Goal: Information Seeking & Learning: Check status

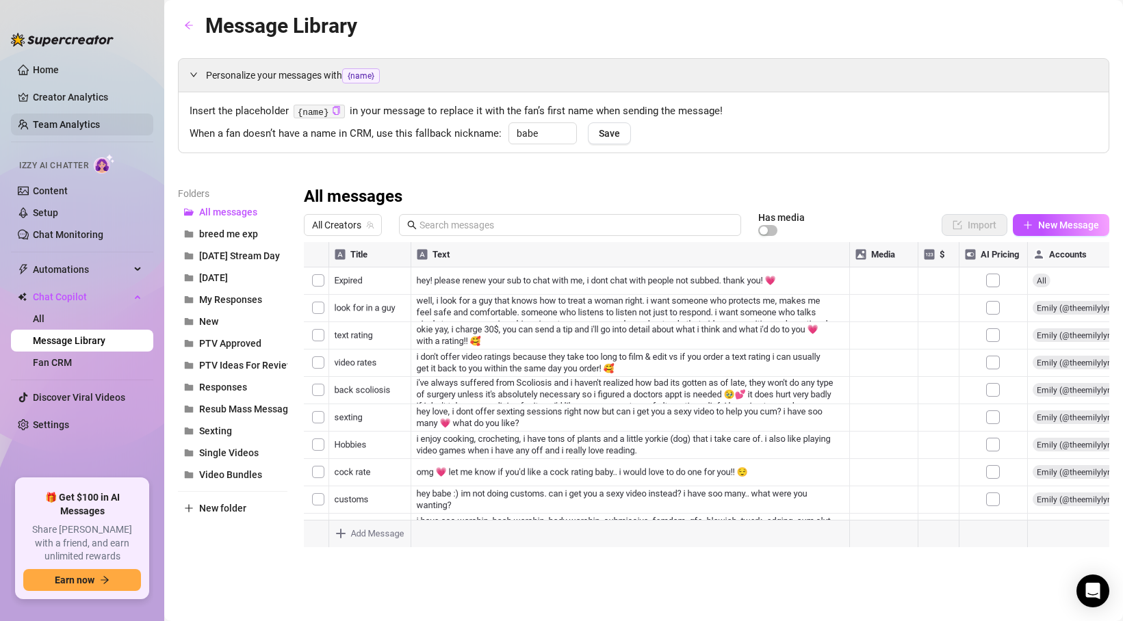
click at [77, 121] on link "Team Analytics" at bounding box center [66, 124] width 67 height 11
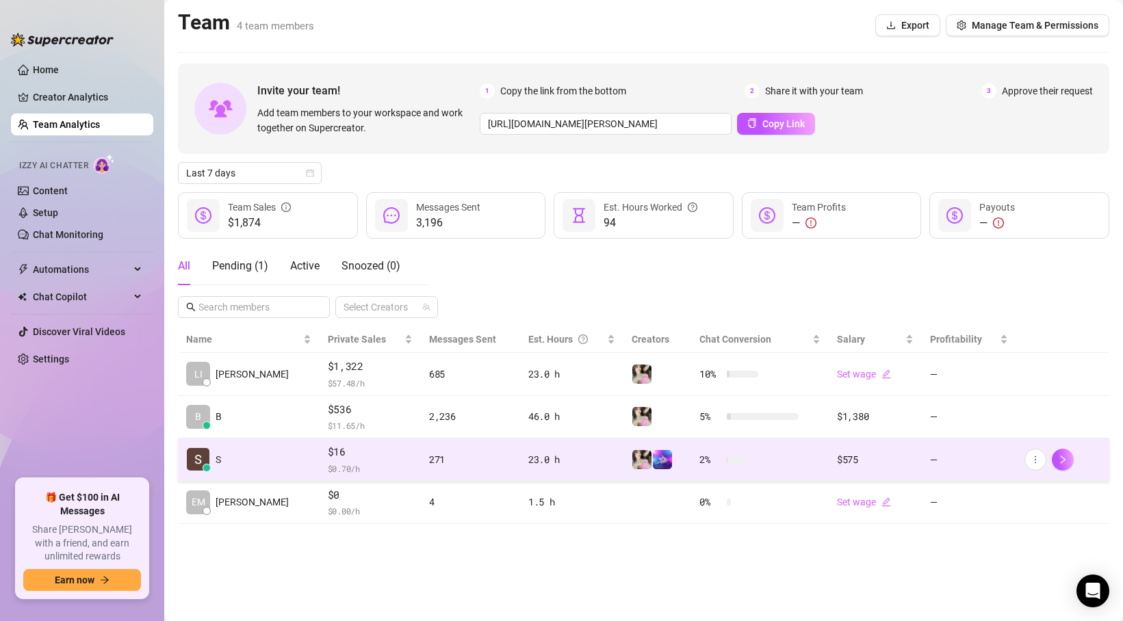
click at [257, 473] on td "S" at bounding box center [249, 460] width 142 height 43
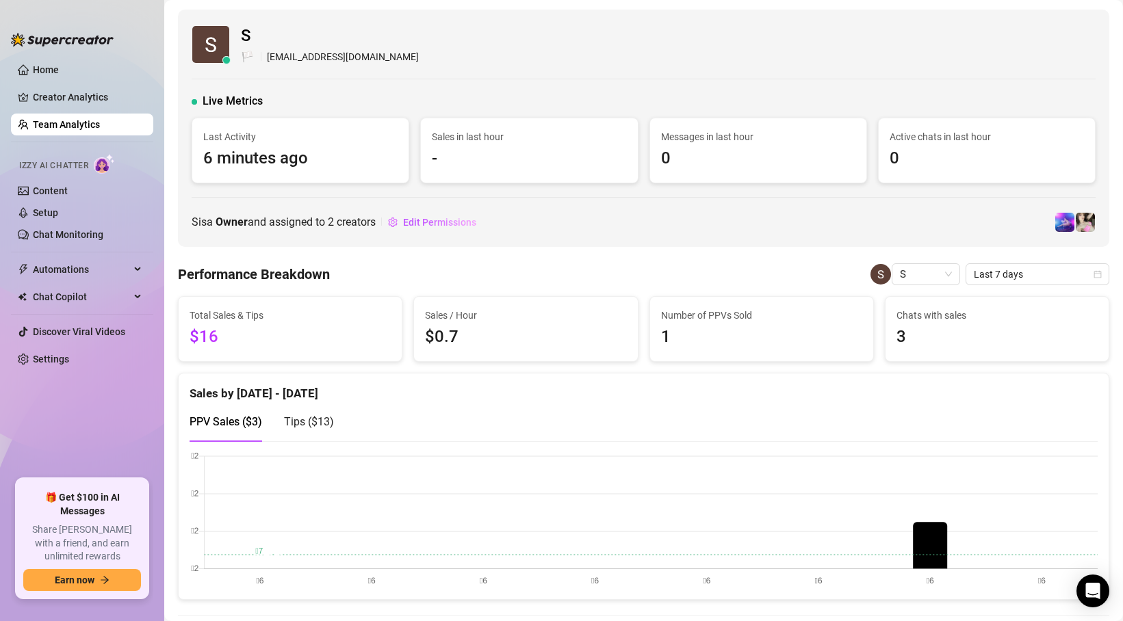
click at [87, 122] on link "Team Analytics" at bounding box center [66, 124] width 67 height 11
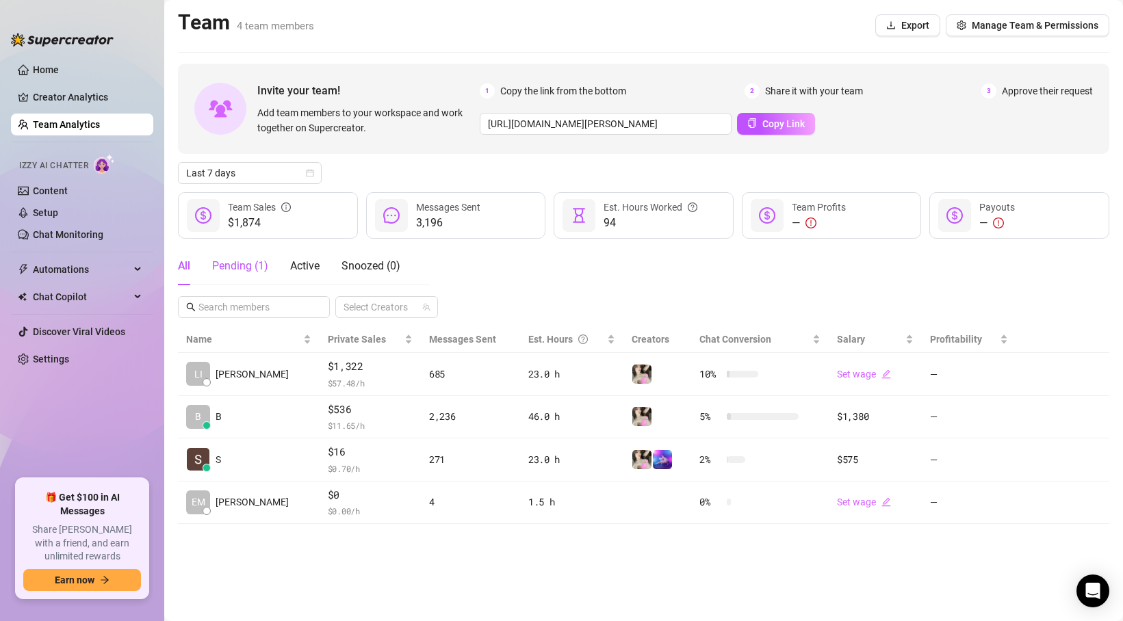
click at [264, 273] on div "Pending ( 1 )" at bounding box center [240, 266] width 56 height 16
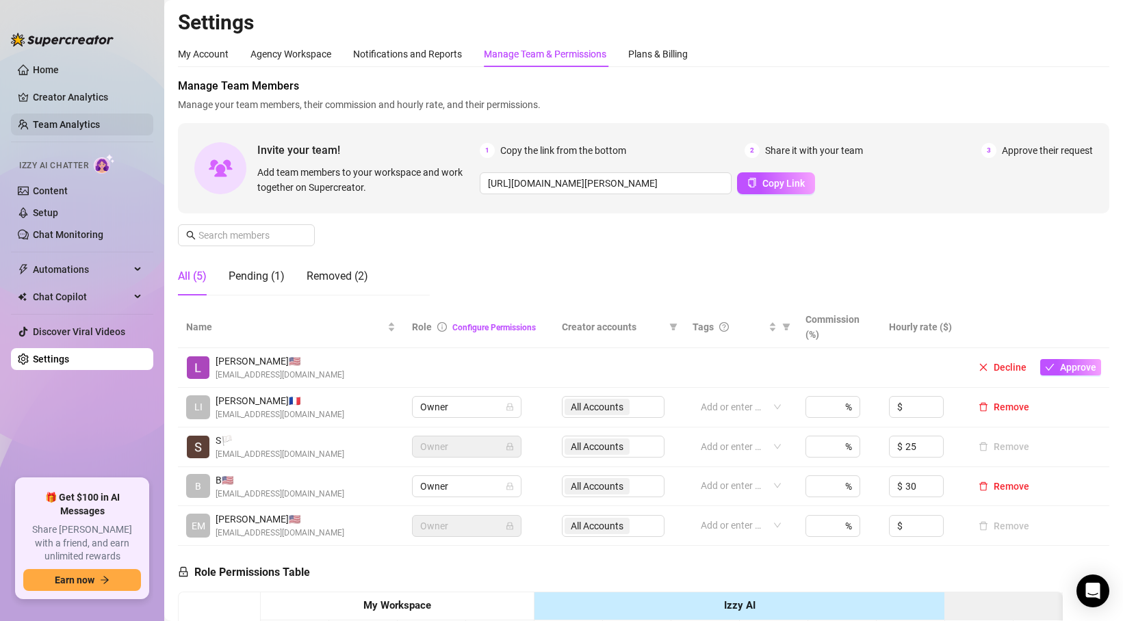
click at [100, 128] on link "Team Analytics" at bounding box center [66, 124] width 67 height 11
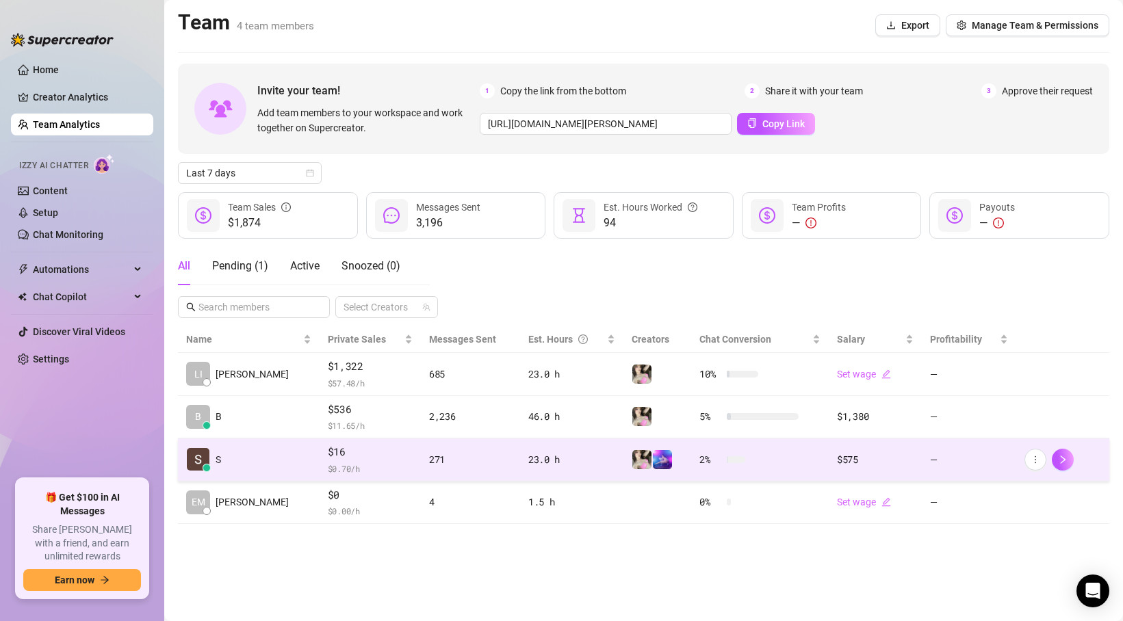
click at [263, 463] on td "S" at bounding box center [249, 460] width 142 height 43
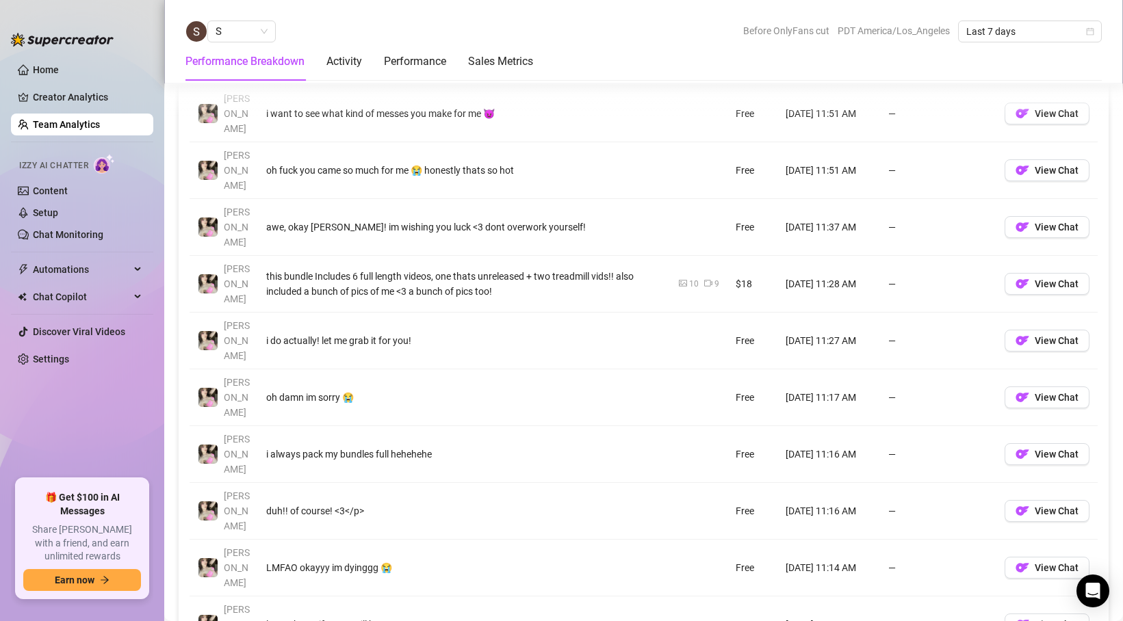
scroll to position [1051, 0]
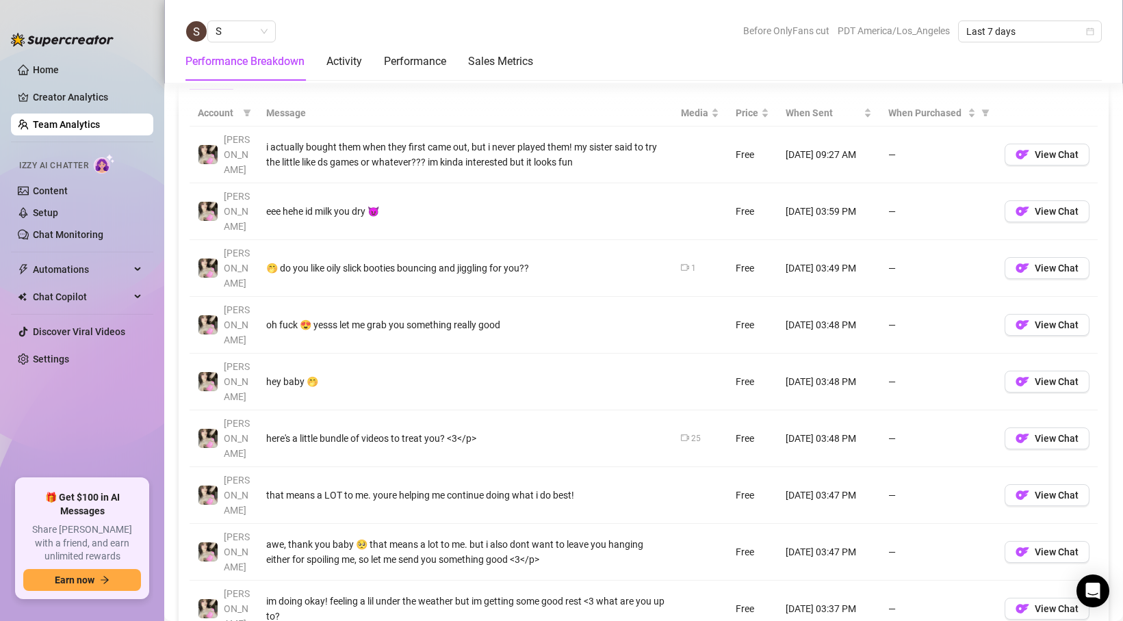
scroll to position [980, 0]
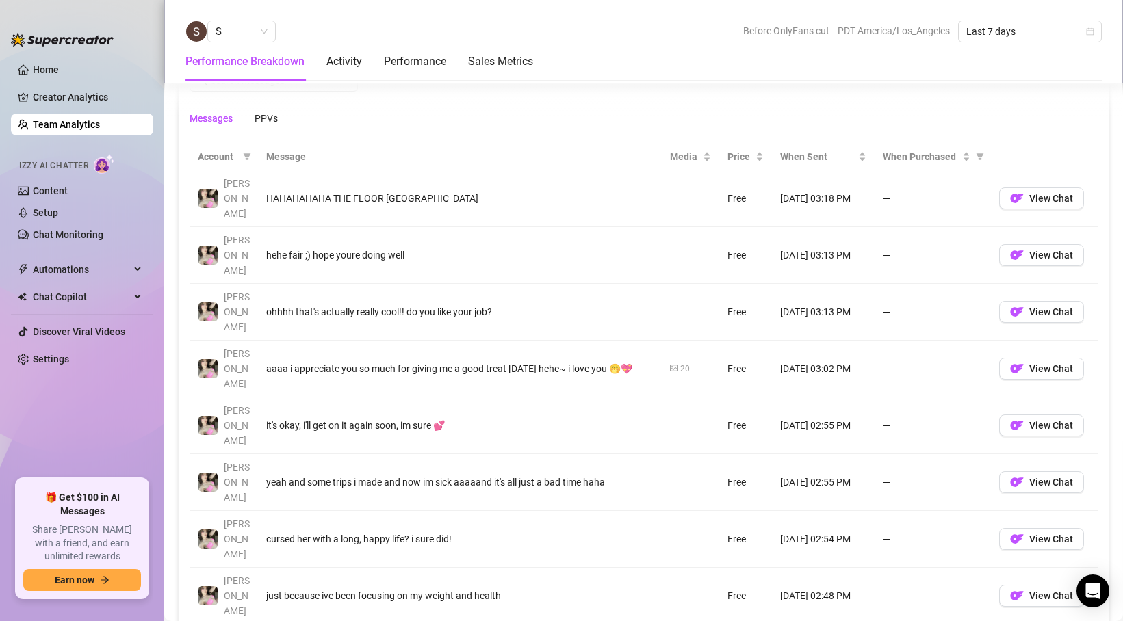
scroll to position [975, 0]
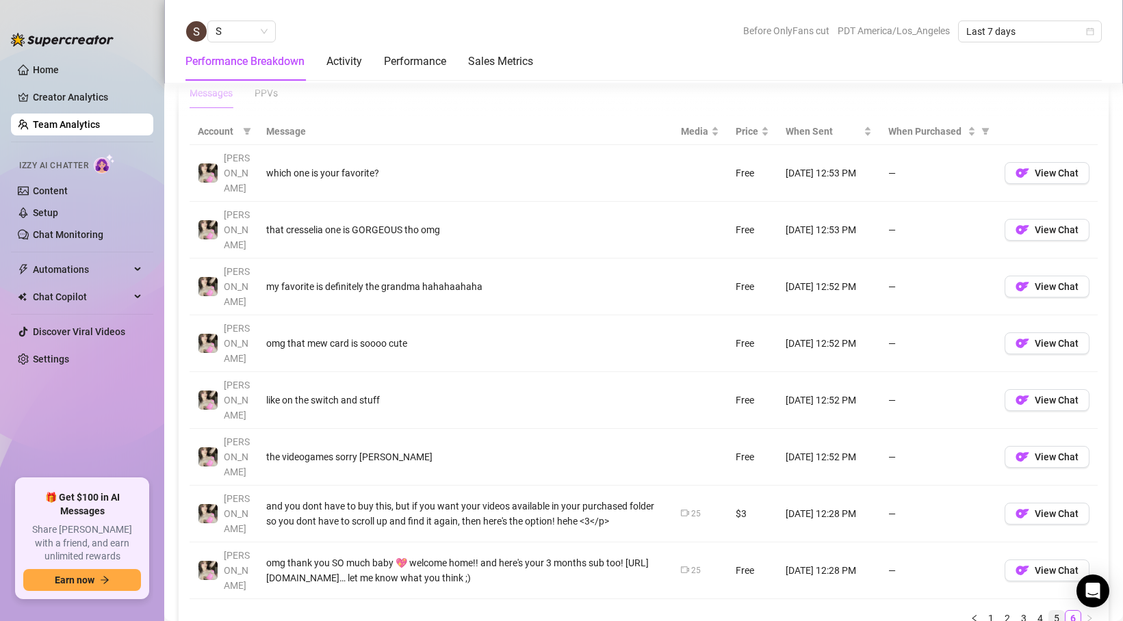
click at [1057, 611] on link "5" at bounding box center [1056, 618] width 15 height 15
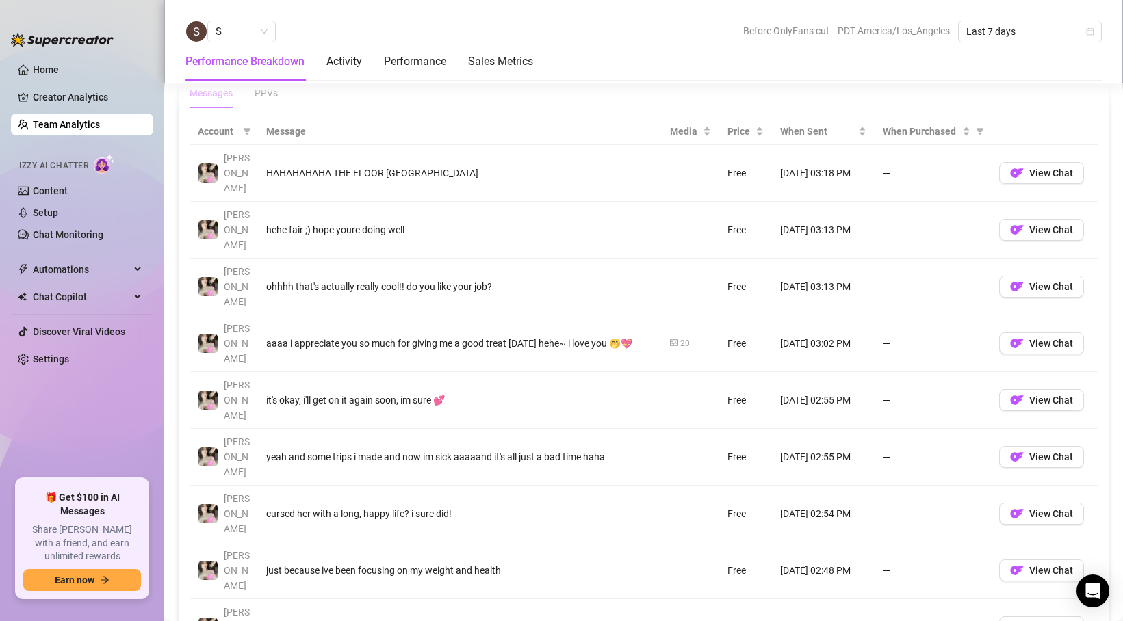
click at [594, 103] on div "Messages PPVs" at bounding box center [644, 92] width 908 height 31
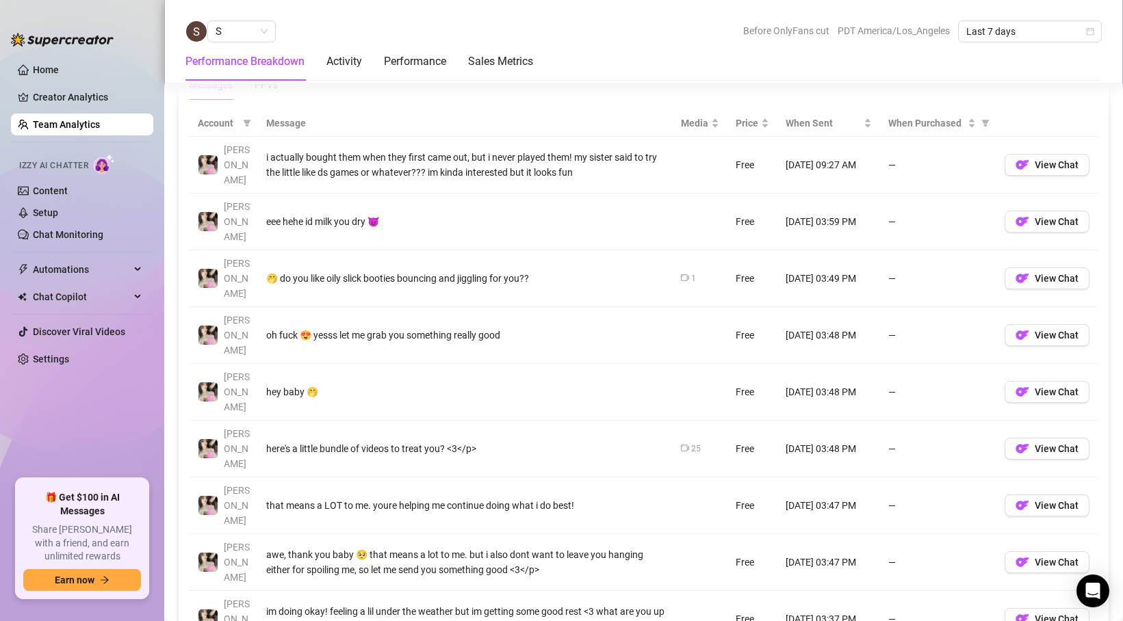
scroll to position [979, 0]
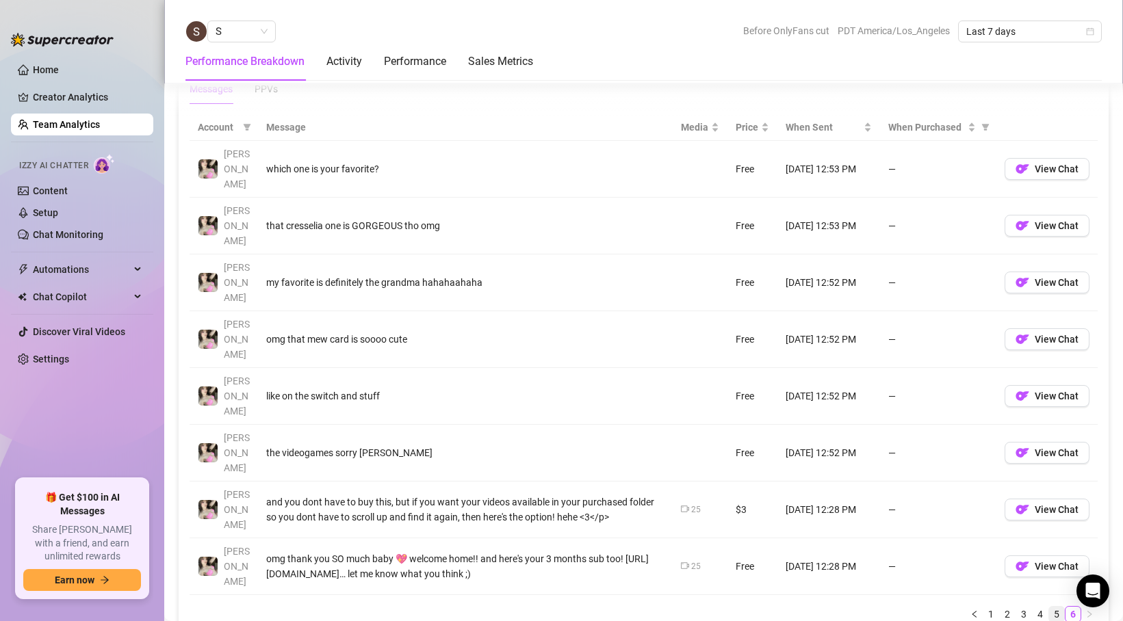
click at [1050, 607] on link "5" at bounding box center [1056, 614] width 15 height 15
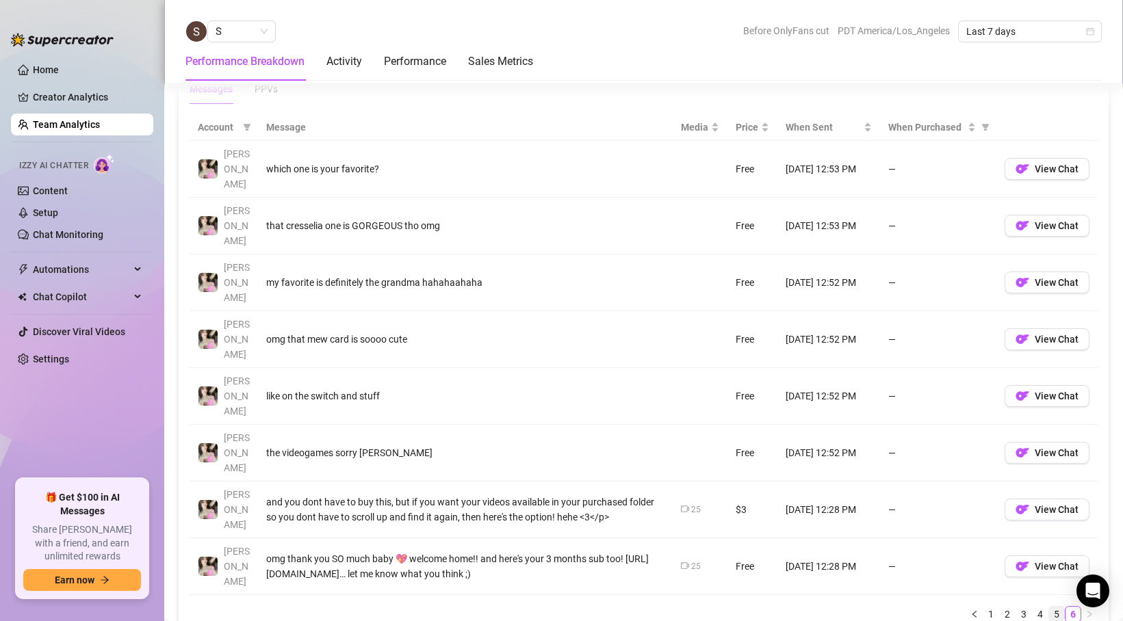
click at [1056, 607] on link "5" at bounding box center [1056, 614] width 15 height 15
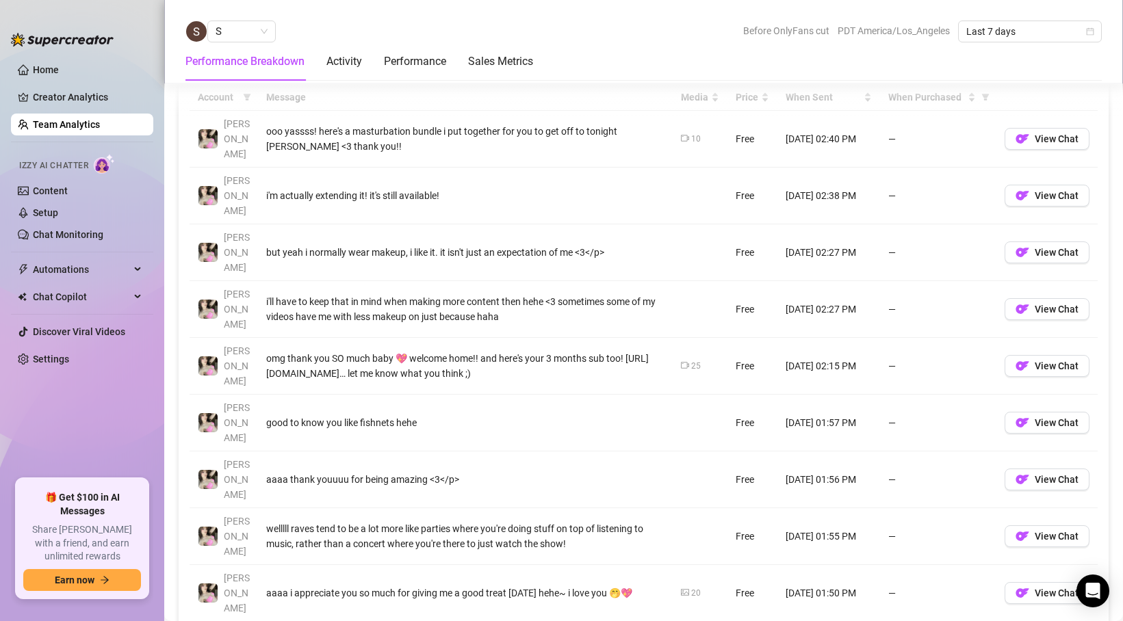
scroll to position [1027, 0]
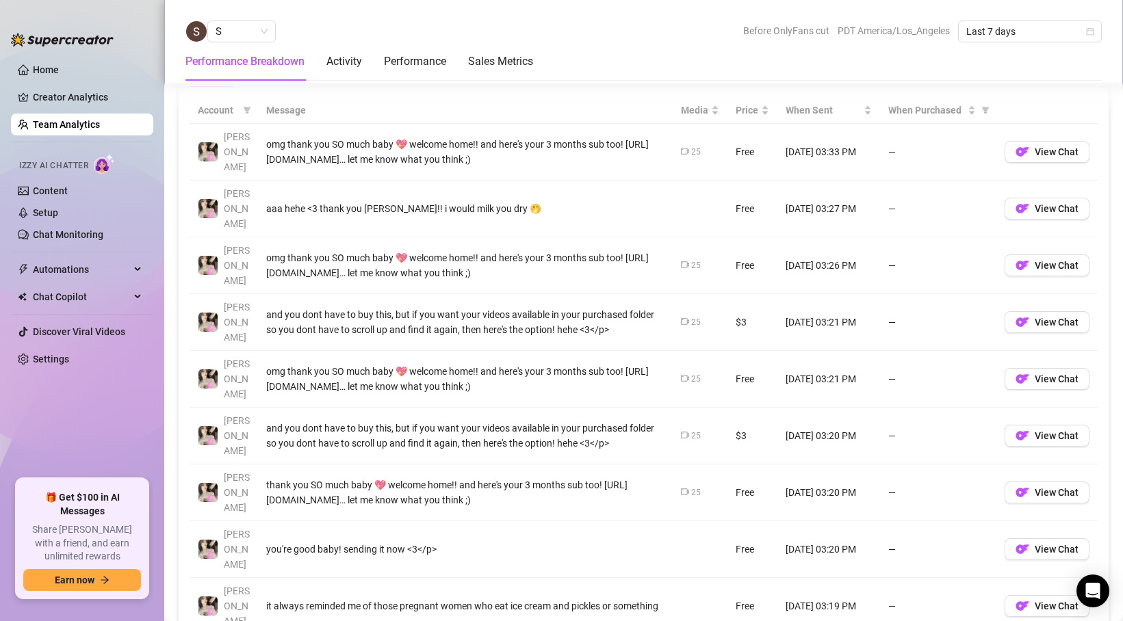
scroll to position [996, 0]
click at [252, 30] on span "S" at bounding box center [242, 31] width 52 height 21
click at [249, 57] on div "[PERSON_NAME]" at bounding box center [292, 58] width 149 height 15
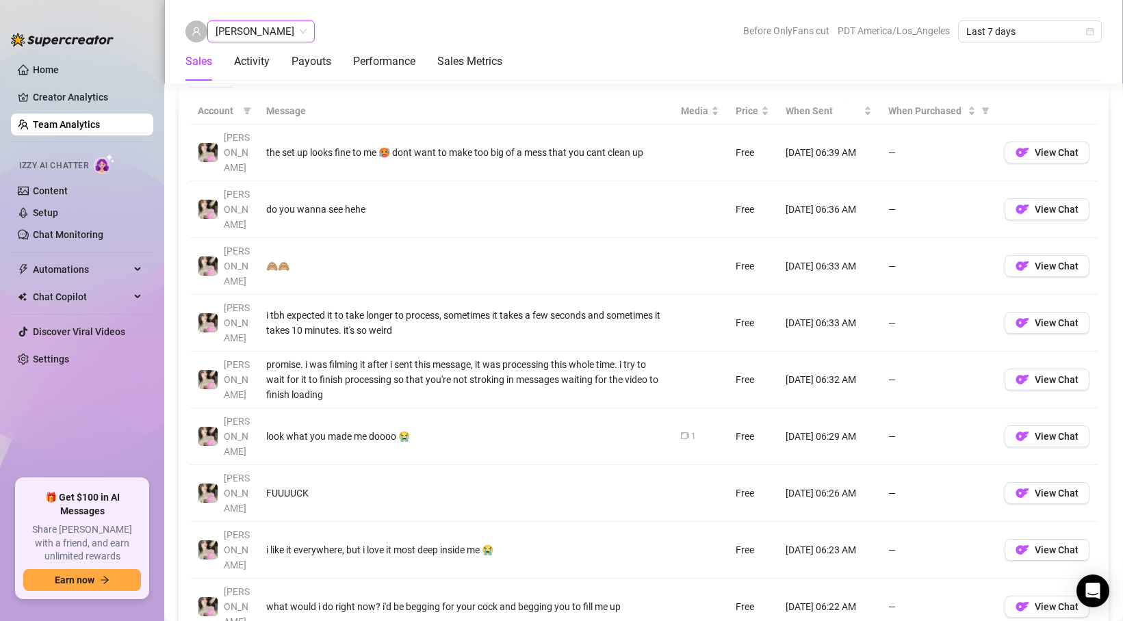
scroll to position [1012, 0]
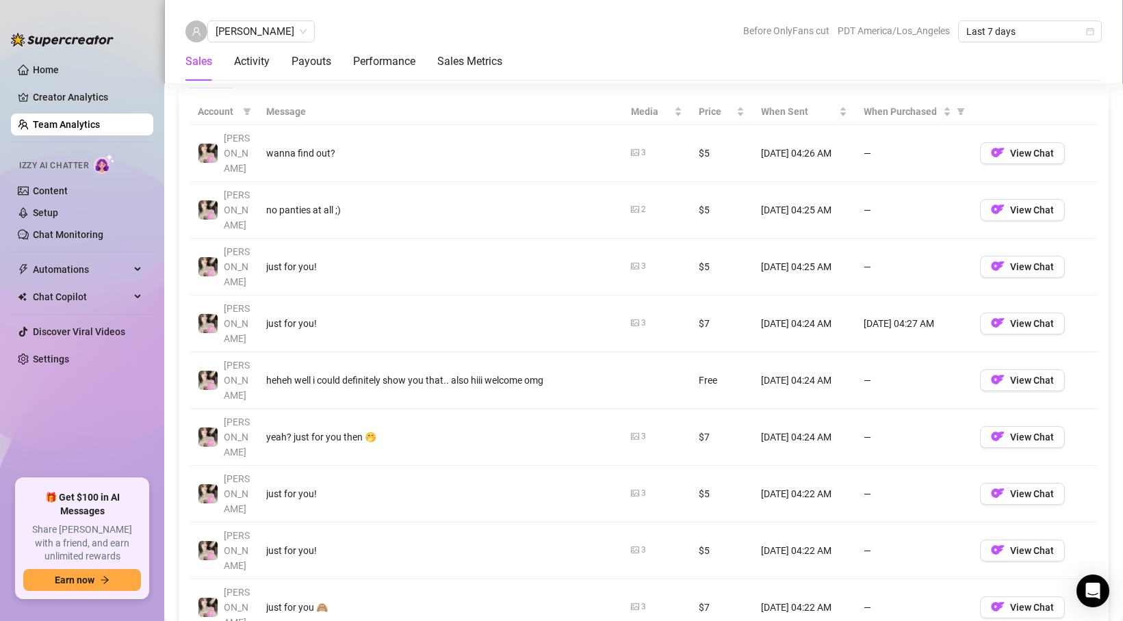
scroll to position [996, 0]
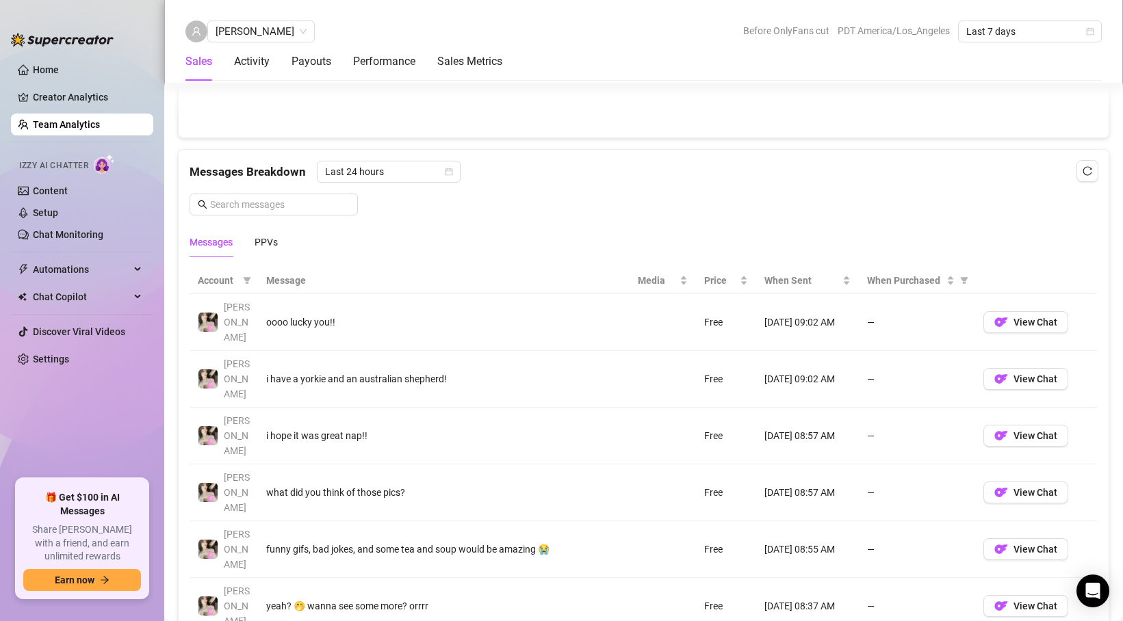
scroll to position [857, 0]
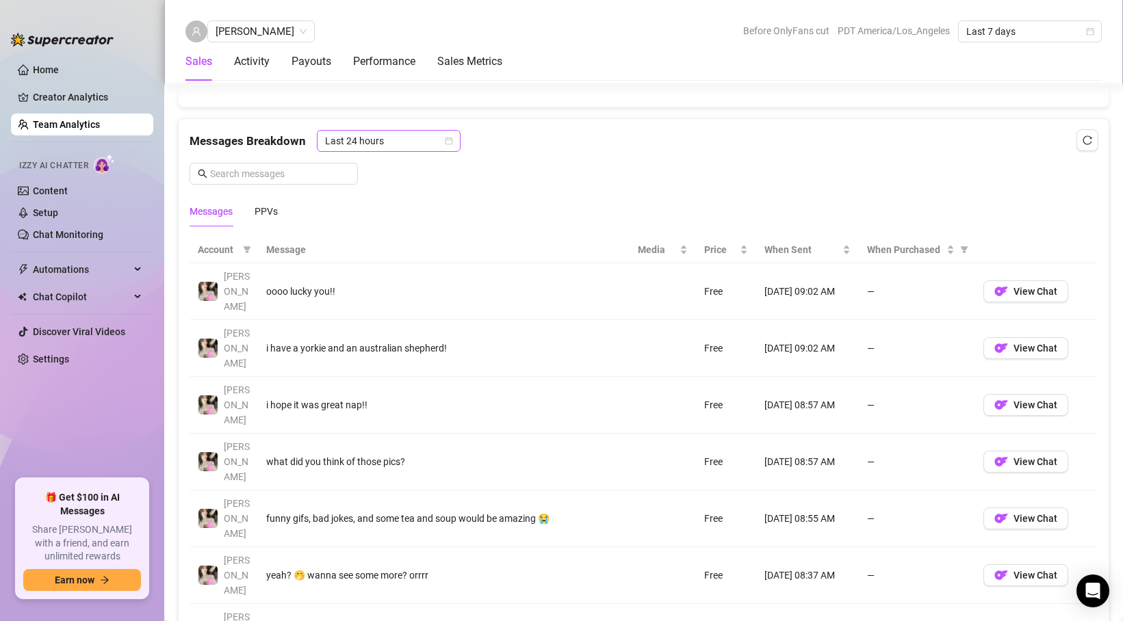
click at [426, 137] on span "Last 24 hours" at bounding box center [388, 141] width 127 height 21
click at [376, 192] on div "Last Week" at bounding box center [387, 190] width 122 height 15
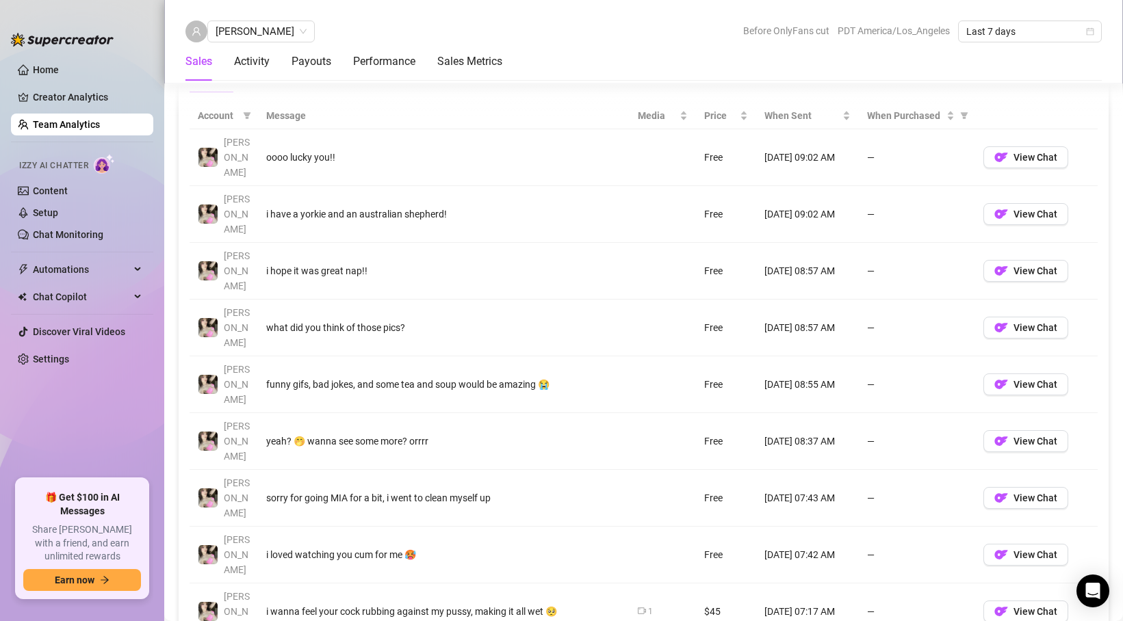
scroll to position [945, 0]
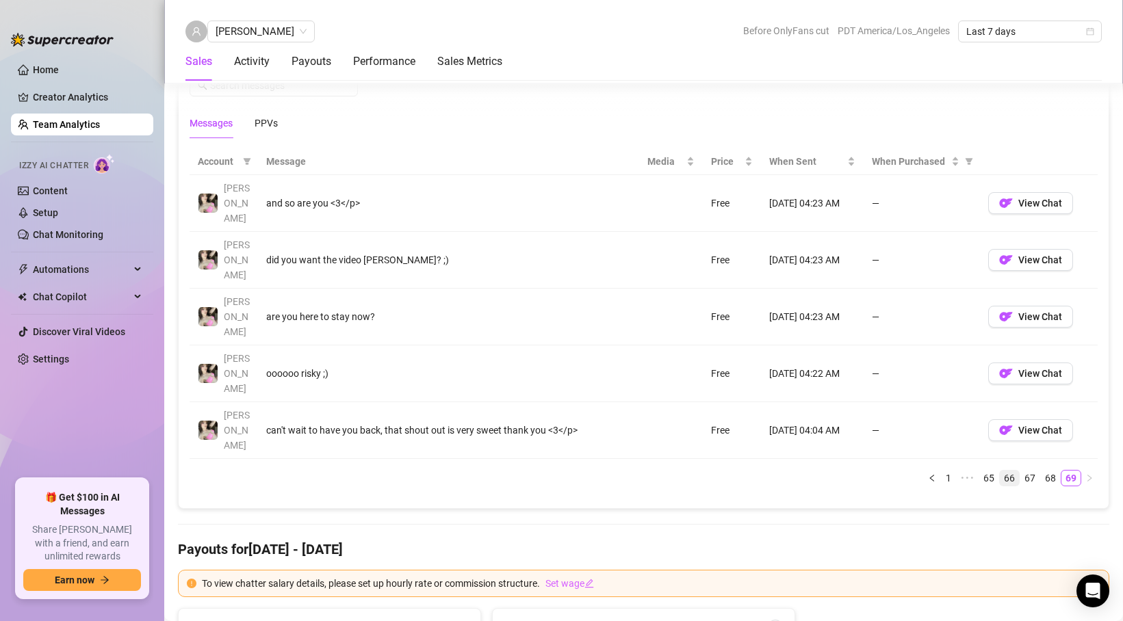
click at [1004, 471] on link "66" at bounding box center [1009, 478] width 19 height 15
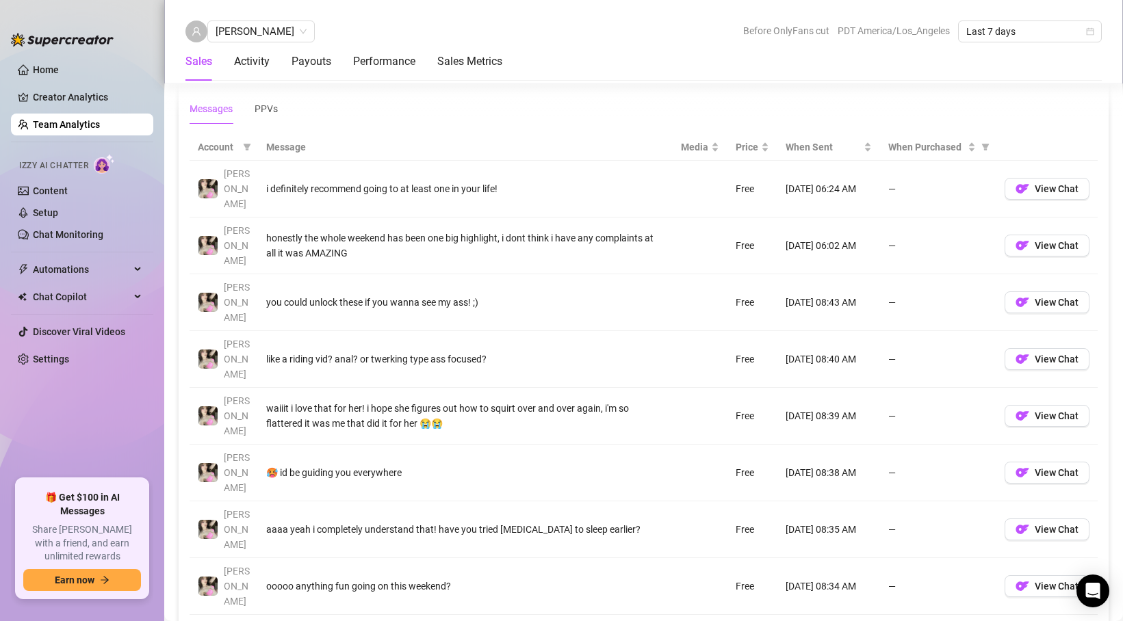
scroll to position [957, 0]
